Goal: Navigation & Orientation: Find specific page/section

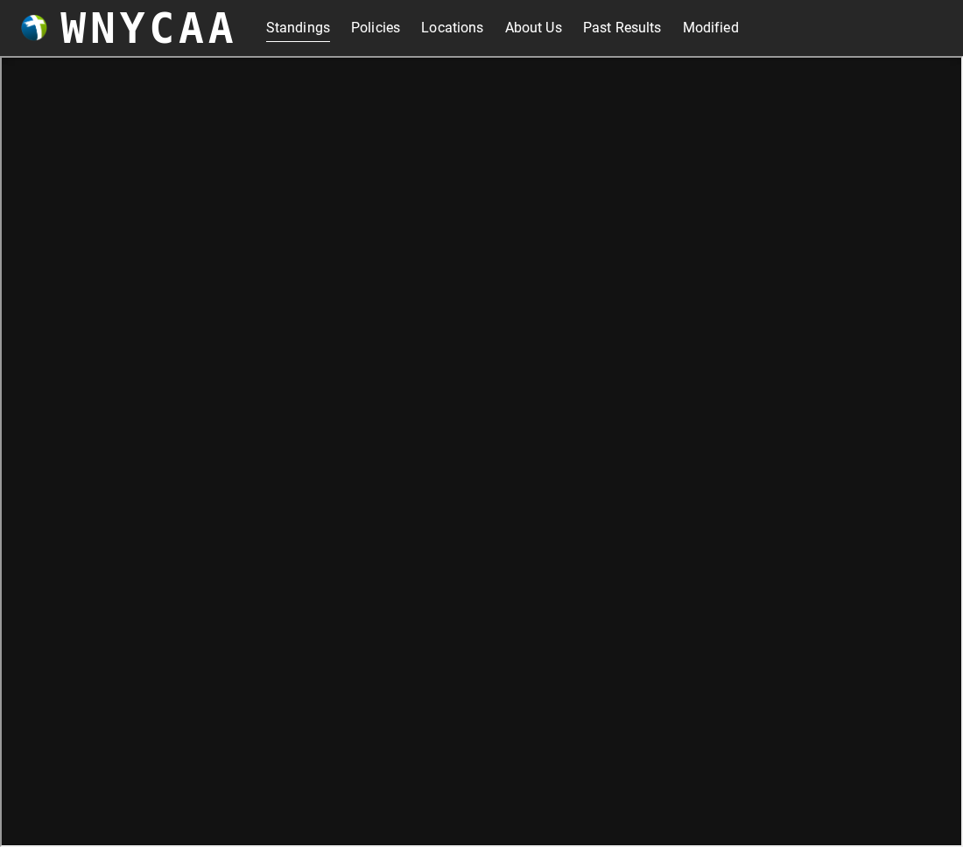
click at [522, 26] on link "About Us" at bounding box center [533, 28] width 57 height 28
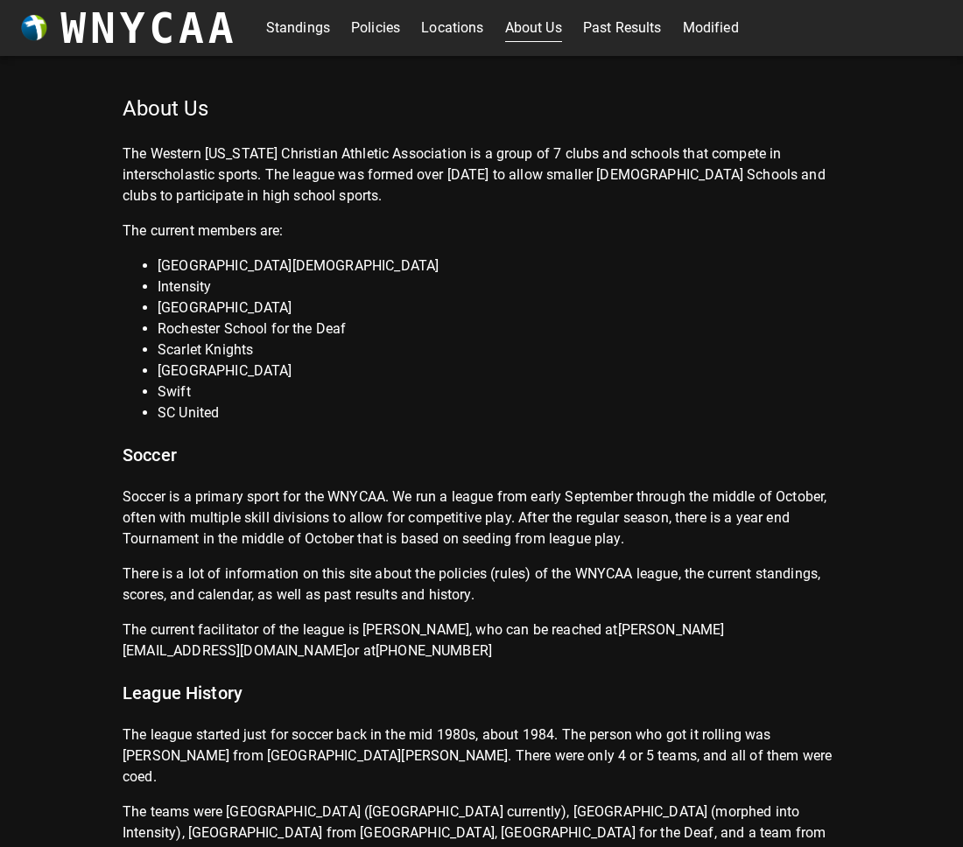
click at [231, 346] on li "Scarlet Knights" at bounding box center [499, 350] width 683 height 21
drag, startPoint x: 247, startPoint y: 322, endPoint x: 144, endPoint y: 323, distance: 102.4
click at [158, 323] on li "Rochester School for the Deaf" at bounding box center [499, 329] width 683 height 21
click at [648, 27] on link "Past Results" at bounding box center [622, 28] width 79 height 28
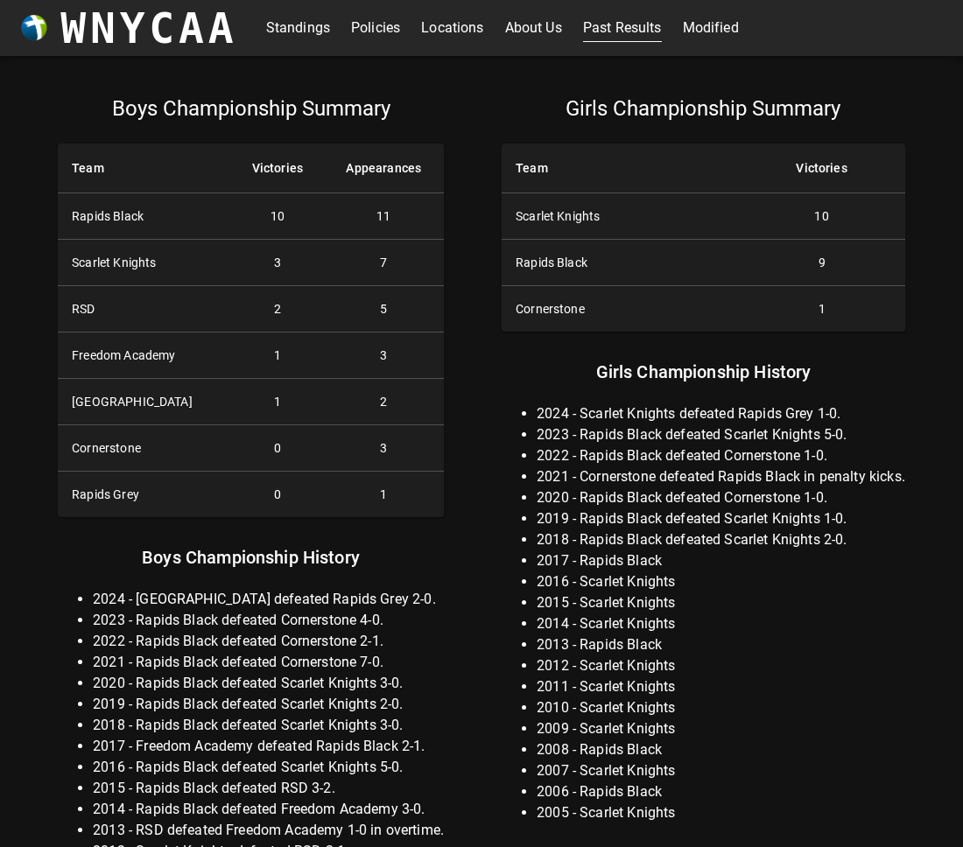
click at [282, 25] on link "Standings" at bounding box center [298, 28] width 64 height 28
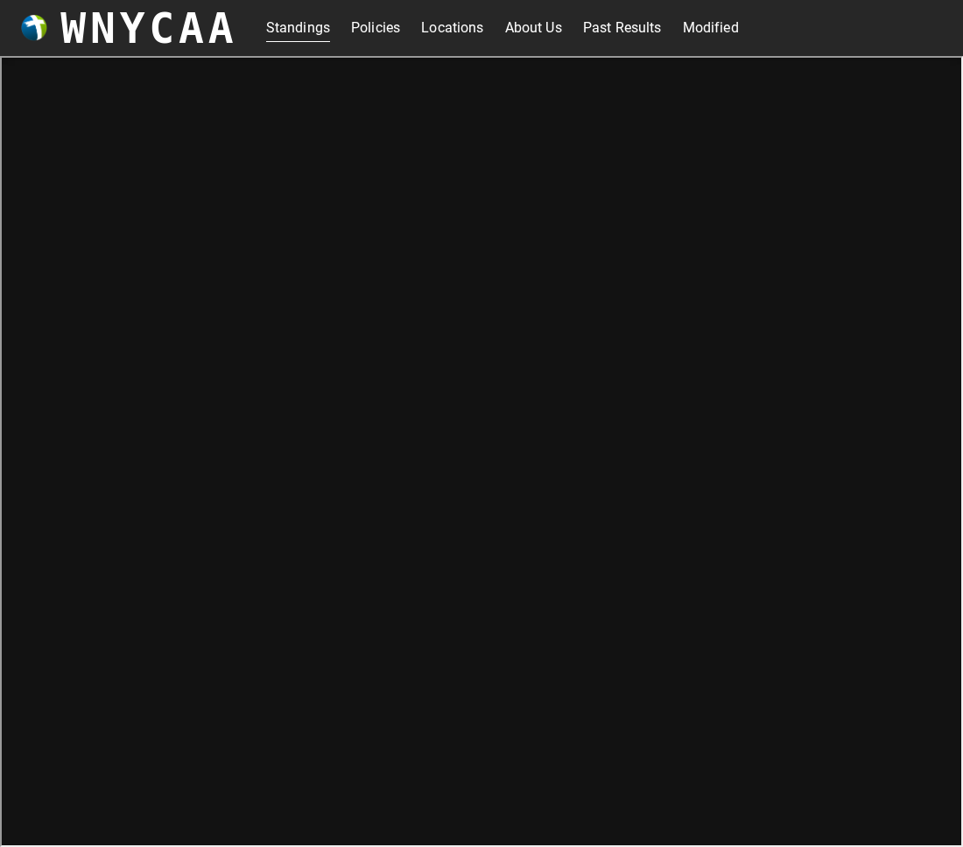
click at [382, 31] on link "Policies" at bounding box center [375, 28] width 49 height 28
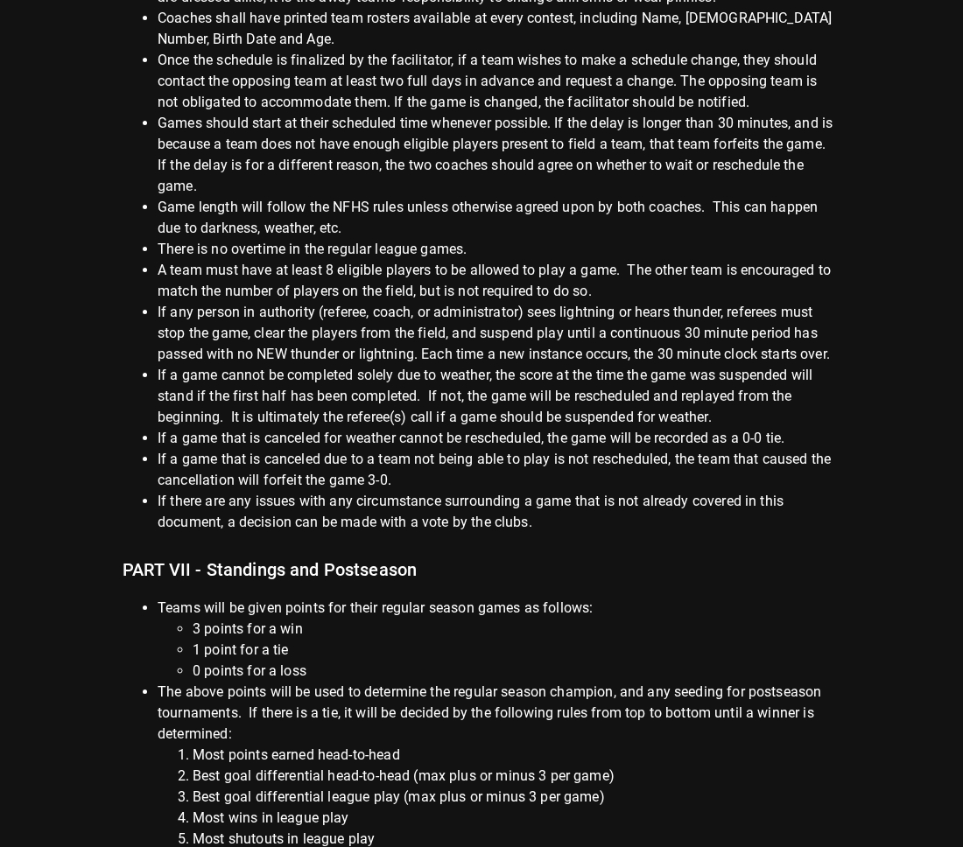
scroll to position [1638, 0]
drag, startPoint x: 334, startPoint y: 247, endPoint x: 517, endPoint y: 243, distance: 182.9
click at [517, 261] on li "A team must have at least 8 eligible players to be allowed to play a game. The …" at bounding box center [499, 282] width 683 height 42
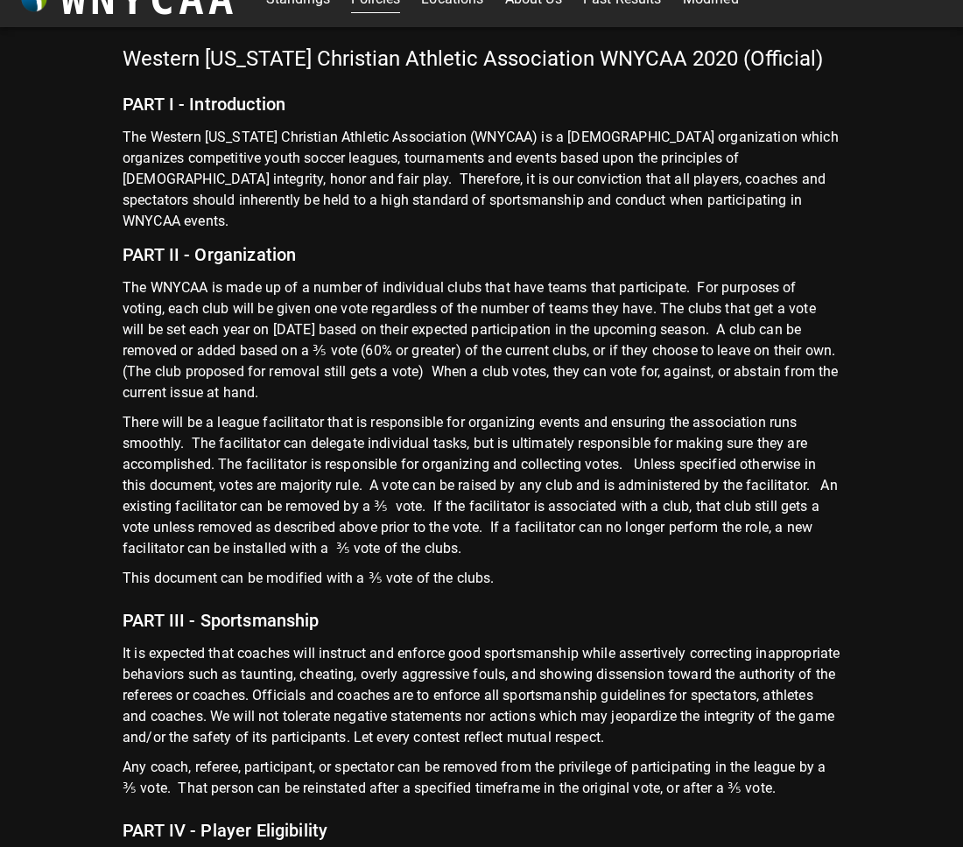
scroll to position [0, 0]
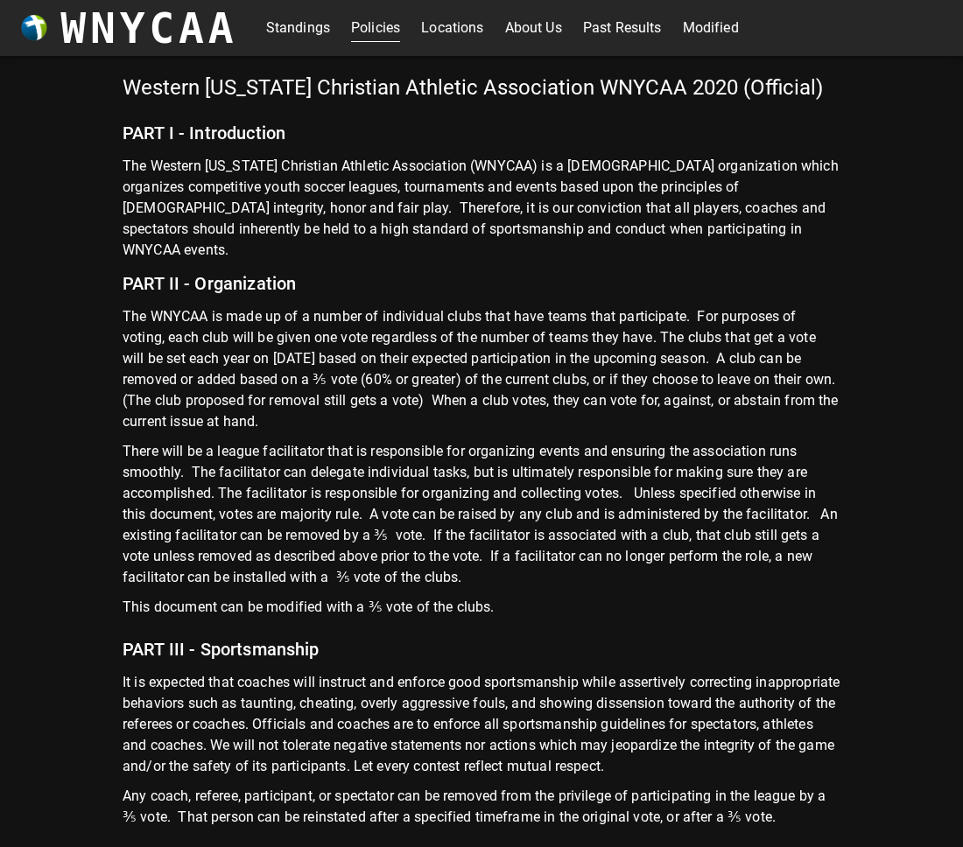
click at [701, 28] on link "Modified" at bounding box center [711, 28] width 56 height 28
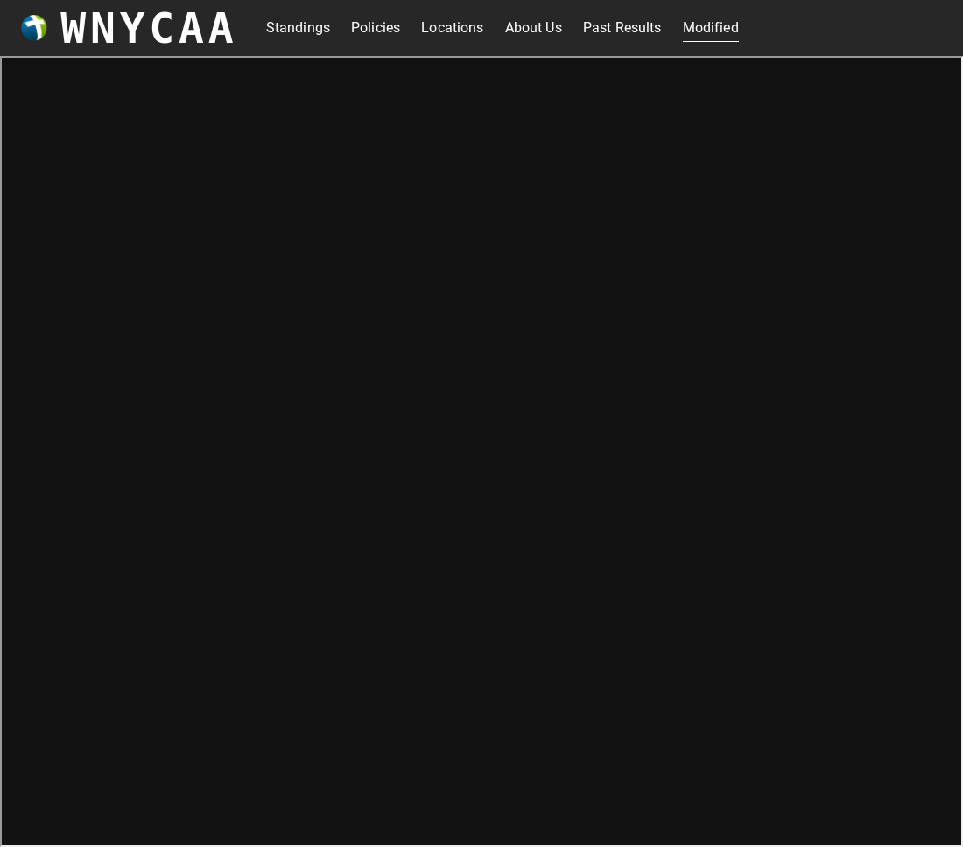
click at [319, 26] on link "Standings" at bounding box center [298, 28] width 64 height 28
click at [741, 29] on div "Standings Policies Locations About Us Past Results Modified" at bounding box center [501, 28] width 529 height 56
click at [728, 29] on link "Modified" at bounding box center [711, 28] width 56 height 28
click at [184, 27] on h3 "WNYCAA" at bounding box center [148, 28] width 177 height 49
click at [609, 21] on link "Past Results" at bounding box center [622, 28] width 79 height 28
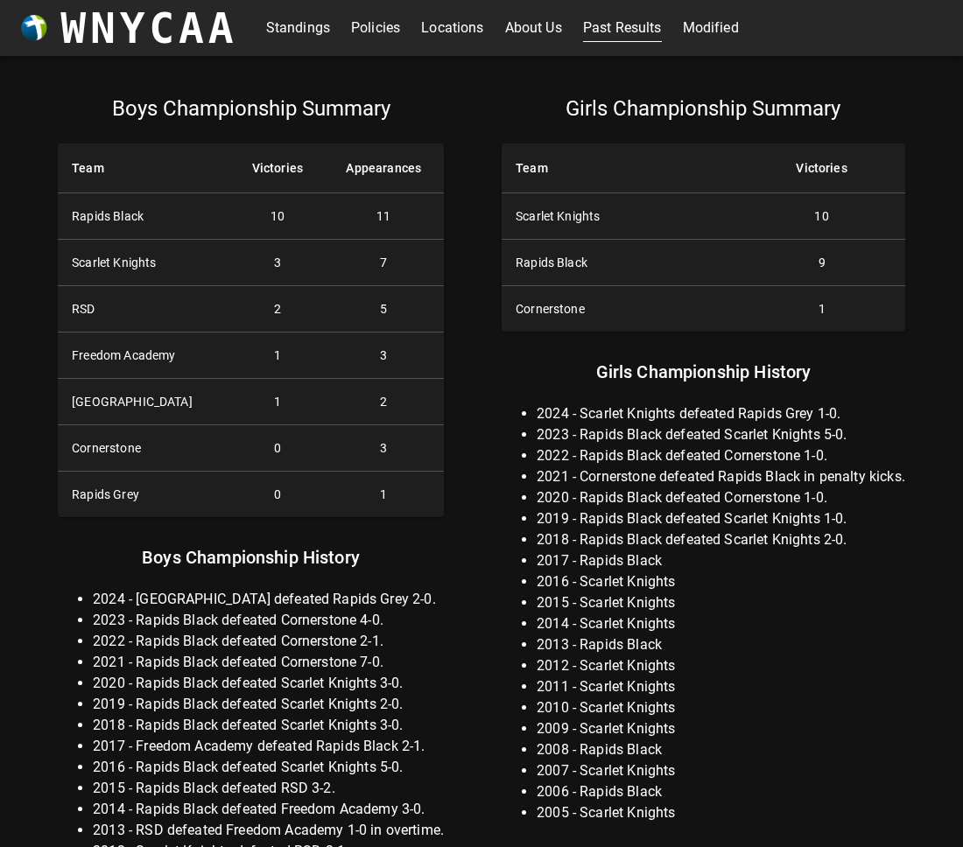
click at [718, 27] on link "Modified" at bounding box center [711, 28] width 56 height 28
